Goal: Find specific page/section: Find specific page/section

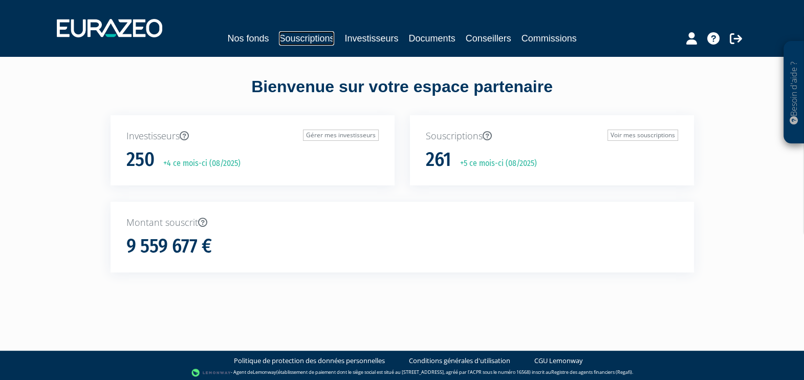
click at [311, 40] on link "Souscriptions" at bounding box center [306, 38] width 55 height 14
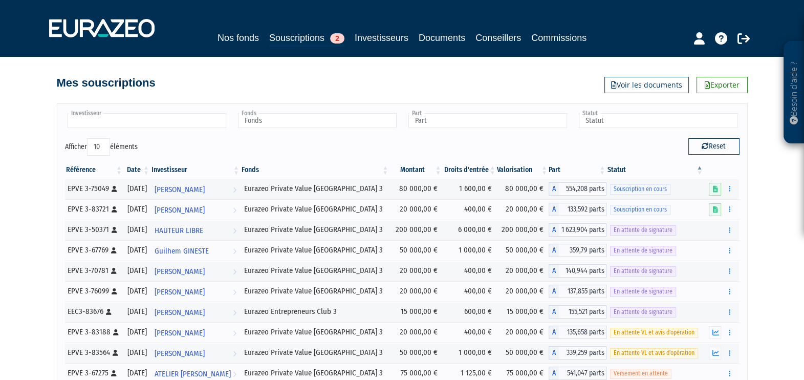
click at [182, 113] on input "text" at bounding box center [147, 120] width 159 height 15
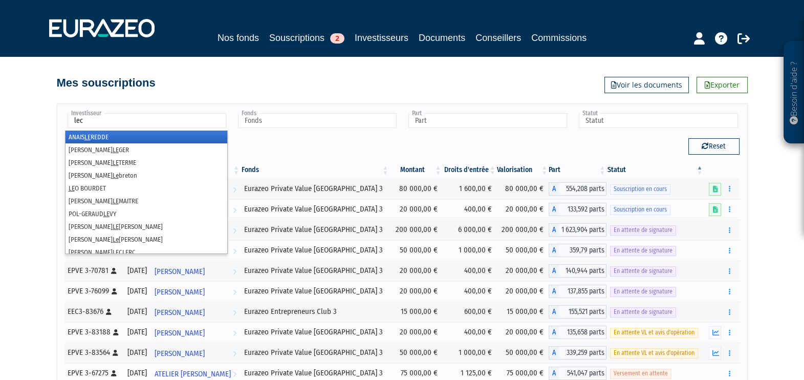
type input "lecl"
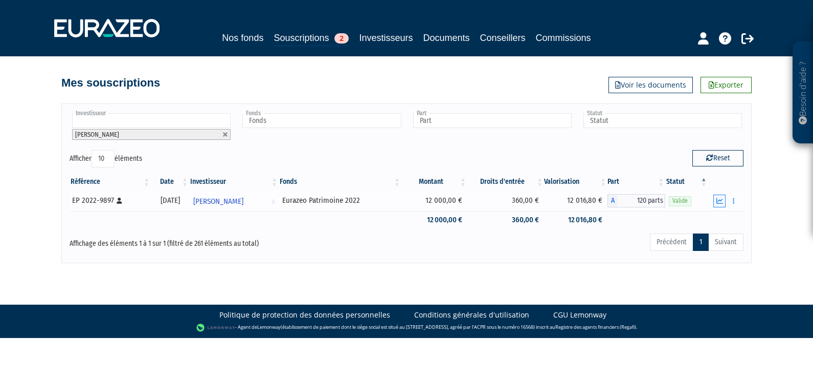
click at [723, 197] on icon "button" at bounding box center [720, 200] width 7 height 7
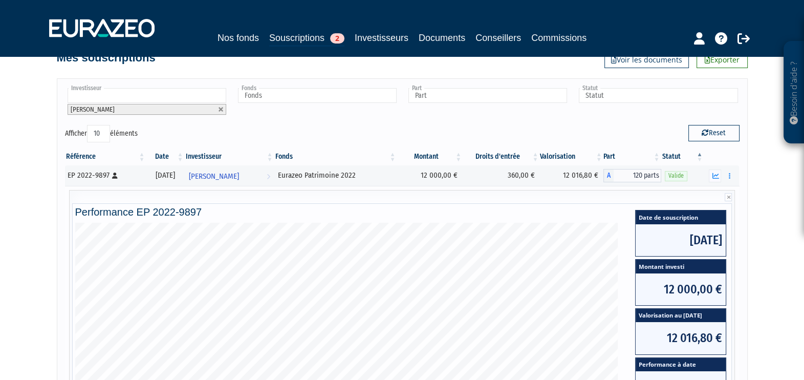
scroll to position [24, 0]
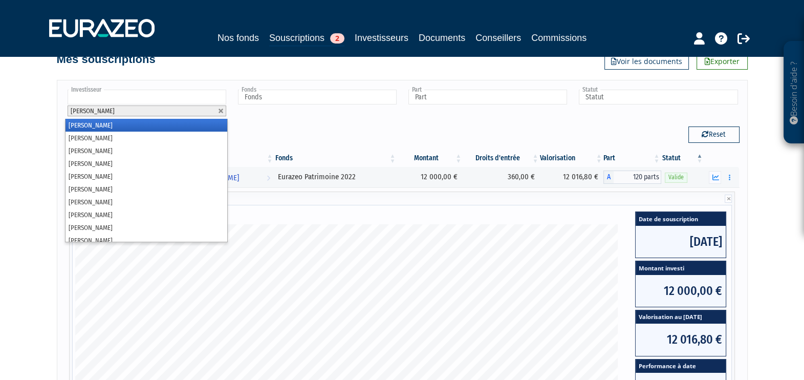
click at [143, 99] on input "text" at bounding box center [147, 97] width 159 height 15
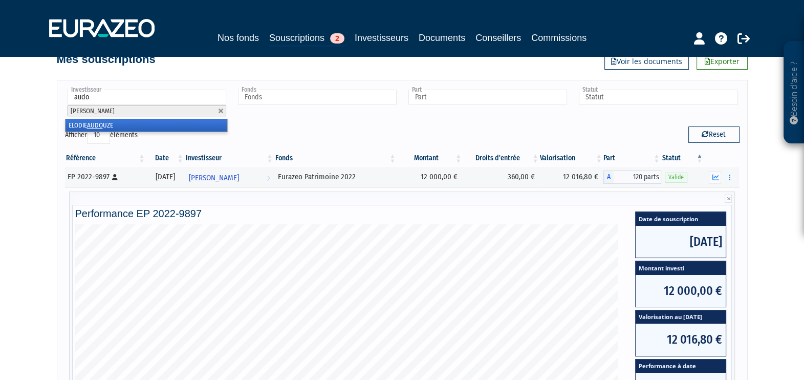
type input "audou"
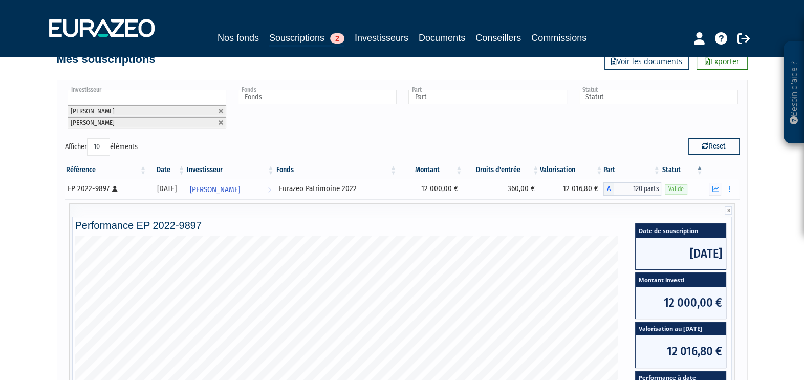
scroll to position [305, 0]
